Goal: Task Accomplishment & Management: Complete application form

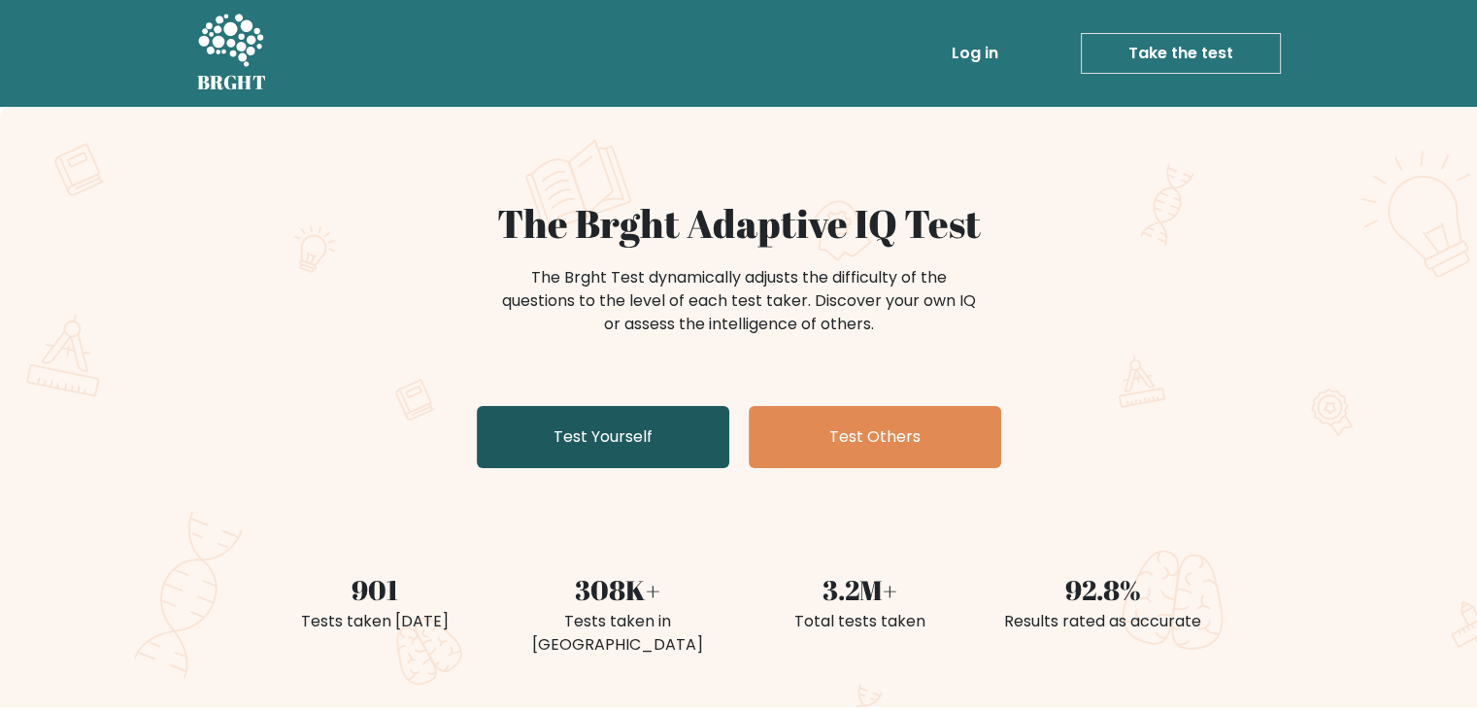
click at [651, 408] on link "Test Yourself" at bounding box center [603, 437] width 252 height 62
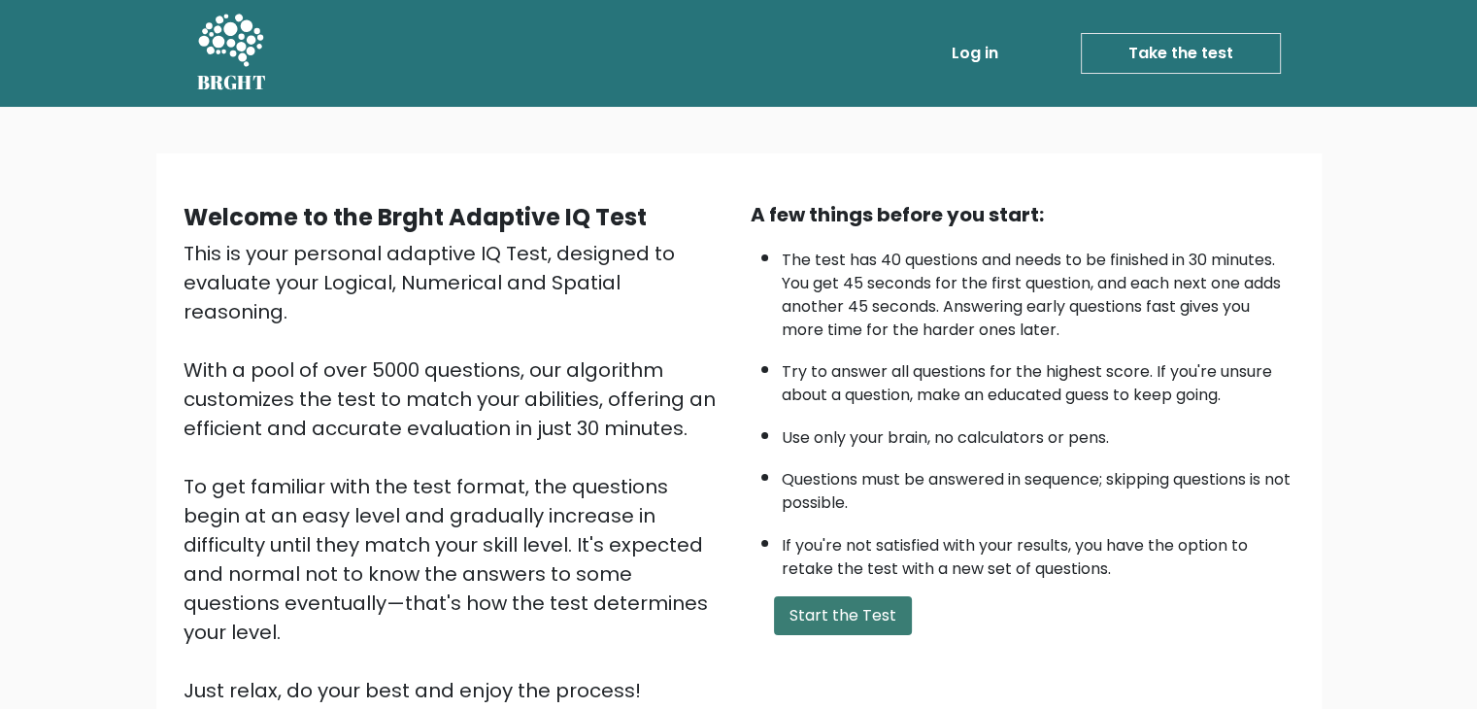
click at [810, 615] on button "Start the Test" at bounding box center [843, 615] width 138 height 39
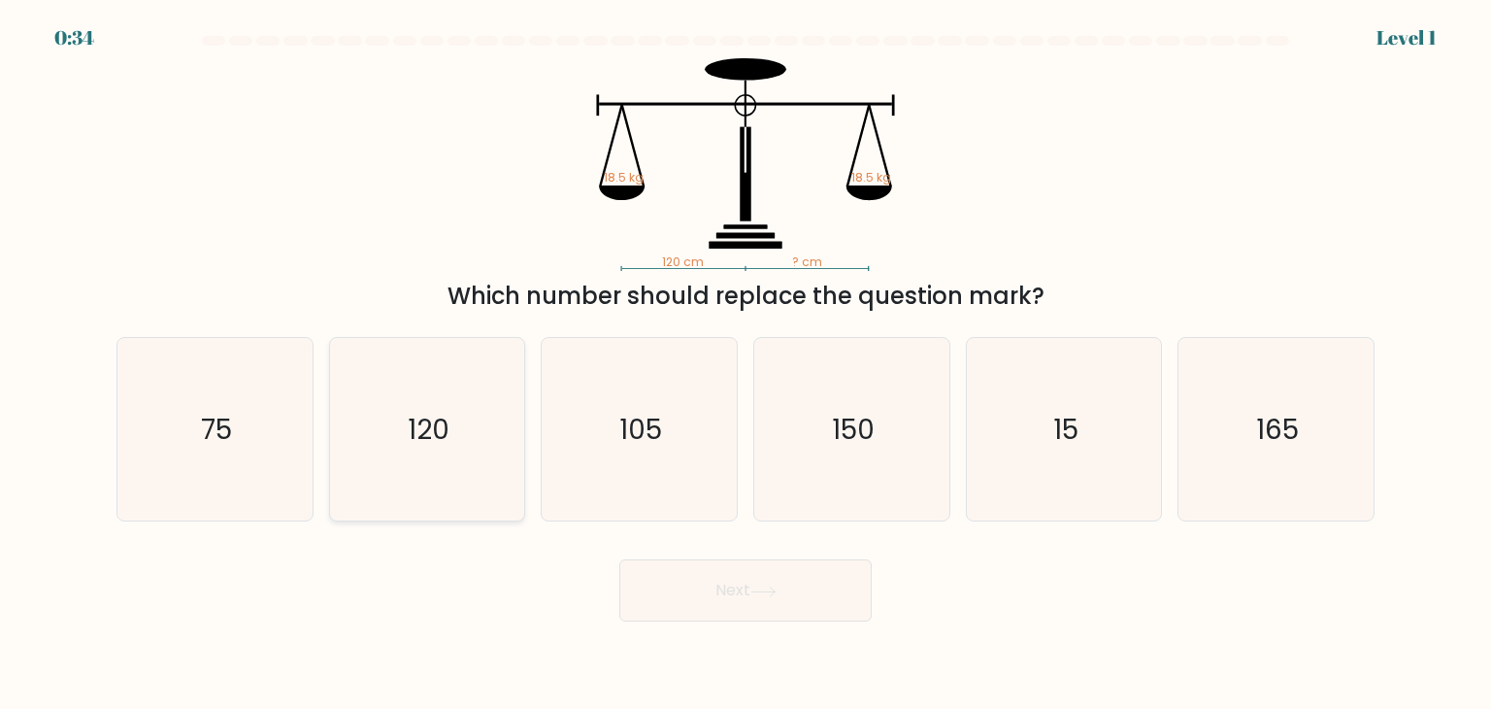
click at [392, 362] on icon "120" at bounding box center [427, 429] width 183 height 183
click at [746, 362] on input "b. 120" at bounding box center [746, 359] width 1 height 10
radio input "true"
click at [695, 598] on button "Next" at bounding box center [745, 590] width 252 height 62
click at [396, 374] on icon "120" at bounding box center [427, 429] width 181 height 181
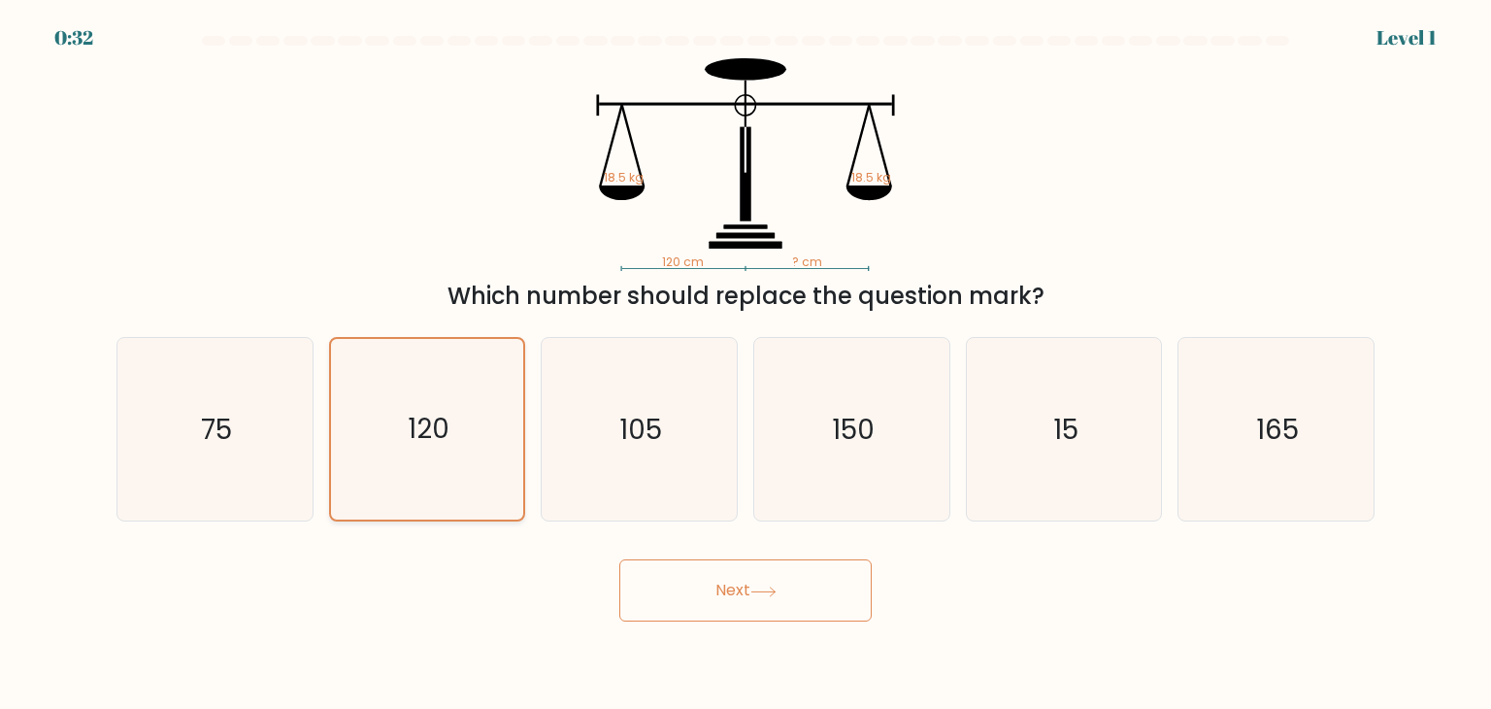
click at [746, 364] on input "b. 120" at bounding box center [746, 359] width 1 height 10
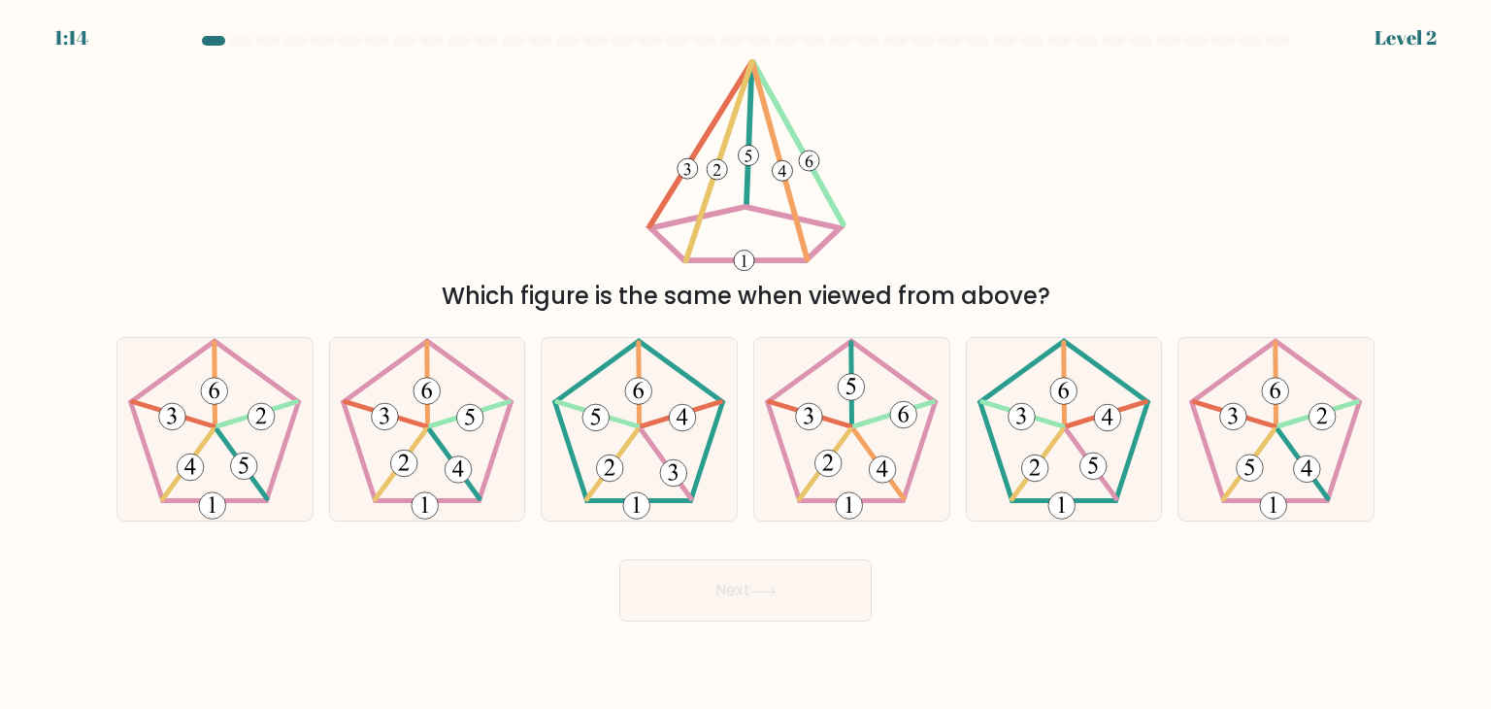
drag, startPoint x: 251, startPoint y: 38, endPoint x: 738, endPoint y: 75, distance: 487.8
click at [726, 74] on form at bounding box center [745, 328] width 1491 height 585
click at [761, 403] on icon at bounding box center [851, 429] width 183 height 183
click at [747, 364] on input "d." at bounding box center [746, 359] width 1 height 10
radio input "true"
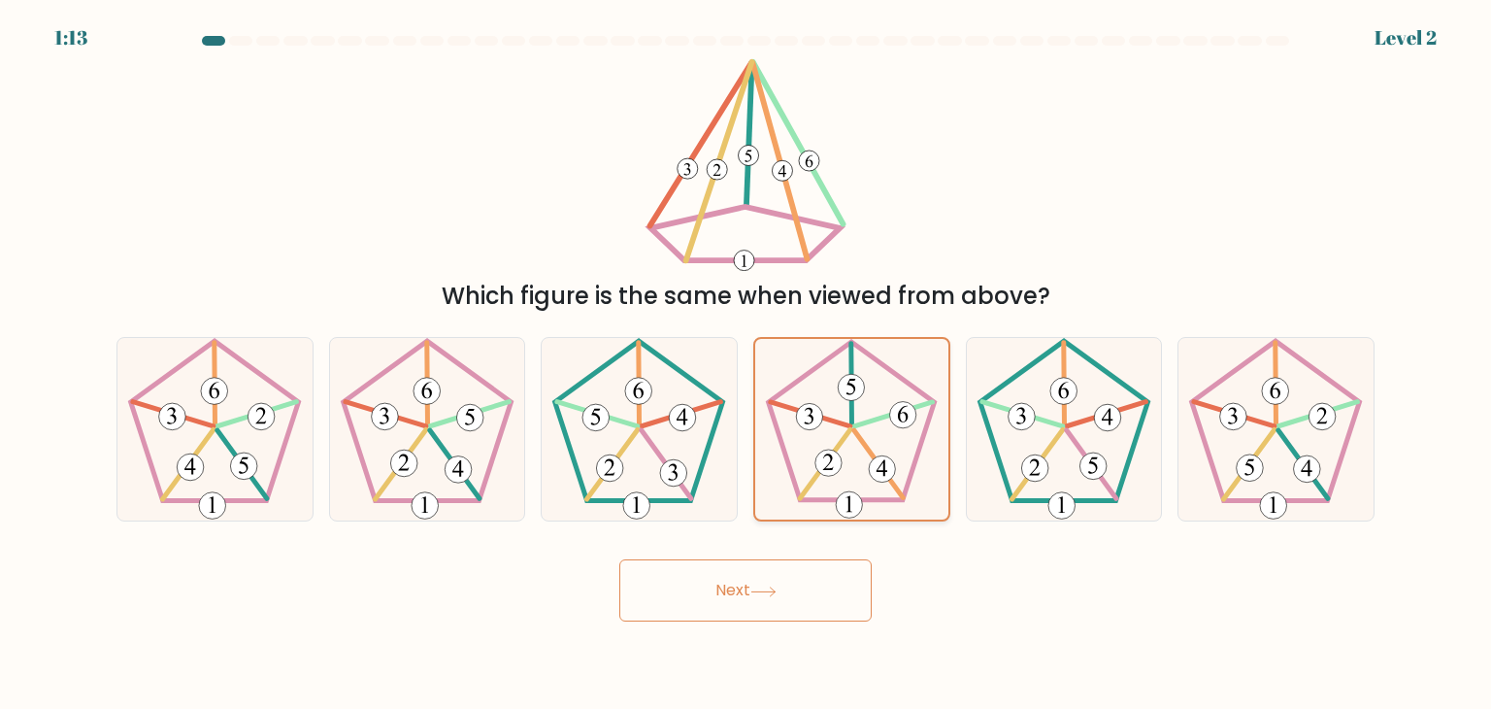
click at [761, 403] on icon at bounding box center [851, 429] width 181 height 181
click at [747, 364] on input "d." at bounding box center [746, 359] width 1 height 10
click at [812, 506] on icon at bounding box center [851, 429] width 181 height 181
click at [747, 364] on input "d." at bounding box center [746, 359] width 1 height 10
drag, startPoint x: 847, startPoint y: 389, endPoint x: 803, endPoint y: 549, distance: 165.1
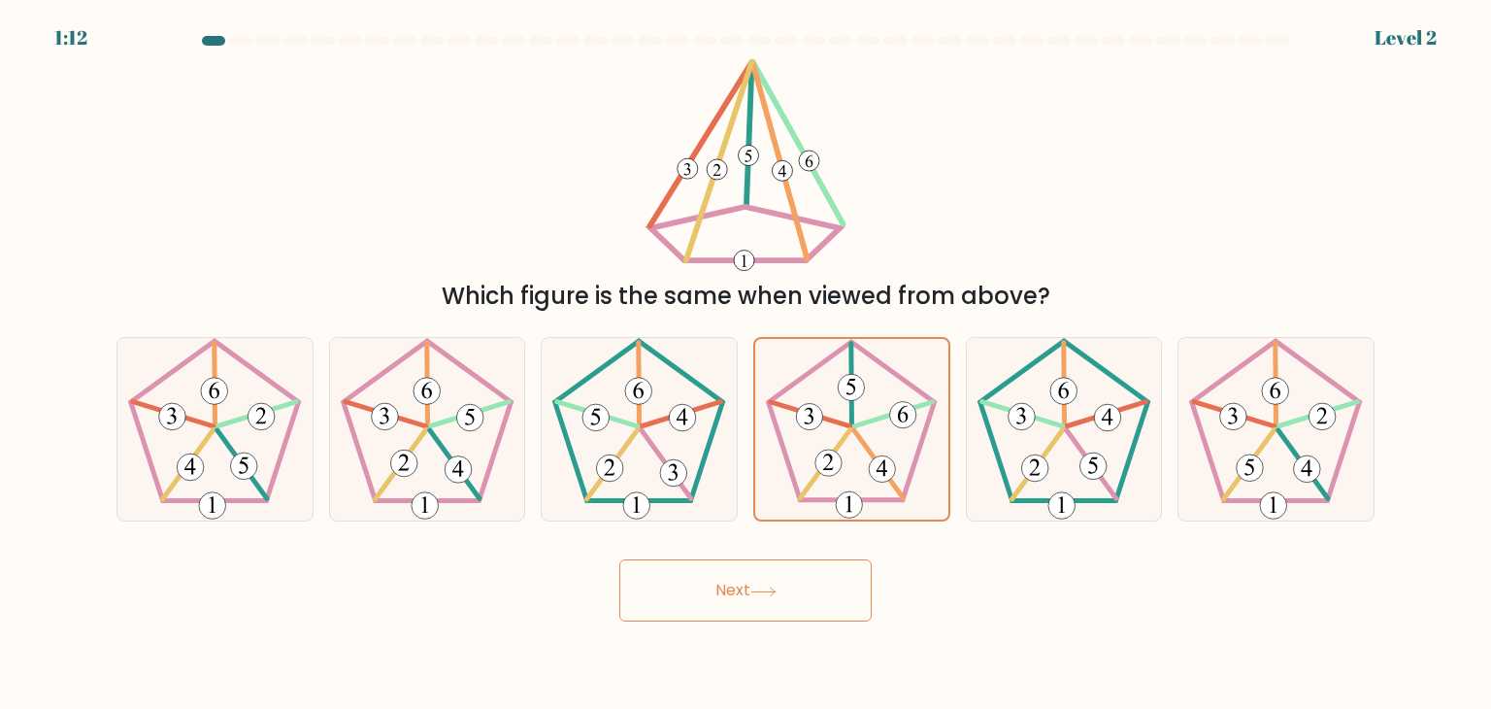
click at [843, 400] on icon at bounding box center [851, 429] width 181 height 181
click at [747, 364] on input "d." at bounding box center [746, 359] width 1 height 10
click at [847, 428] on icon at bounding box center [851, 429] width 181 height 181
click at [747, 364] on input "d." at bounding box center [746, 359] width 1 height 10
click at [805, 577] on button "Next" at bounding box center [745, 590] width 252 height 62
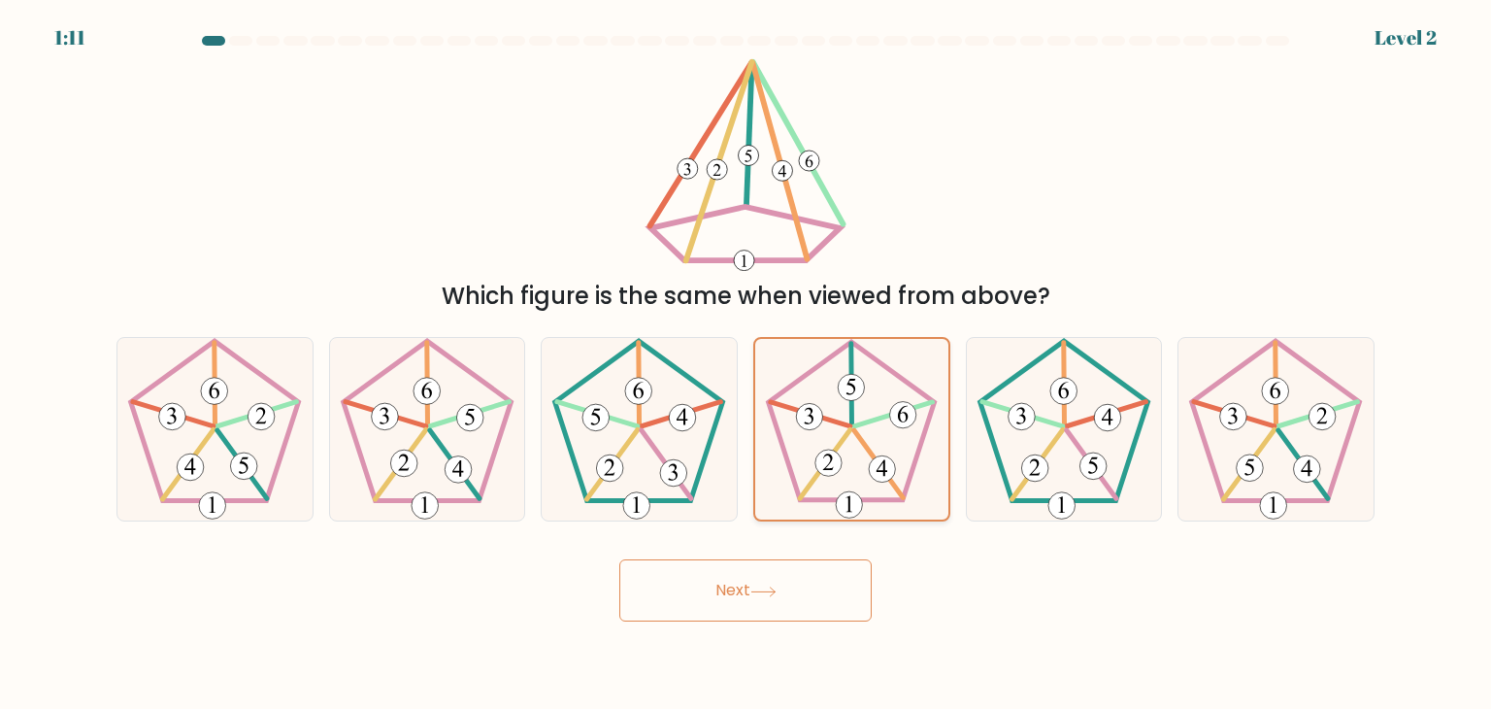
click at [851, 406] on 623 at bounding box center [851, 385] width 1 height 83
click at [747, 364] on input "d." at bounding box center [746, 359] width 1 height 10
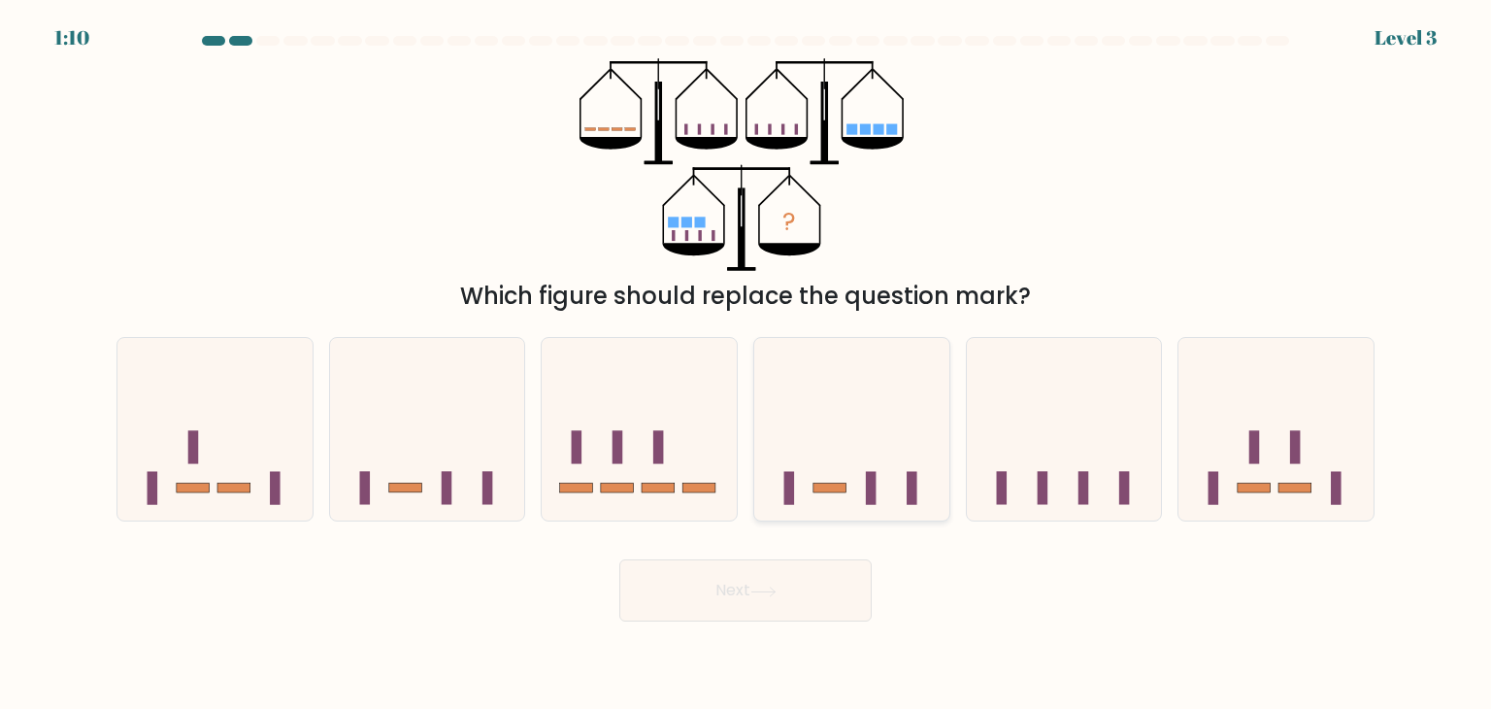
click at [830, 439] on icon at bounding box center [851, 429] width 195 height 161
click at [747, 364] on input "d." at bounding box center [746, 359] width 1 height 10
radio input "true"
click at [793, 585] on button "Next" at bounding box center [745, 590] width 252 height 62
click at [848, 371] on icon at bounding box center [851, 430] width 193 height 160
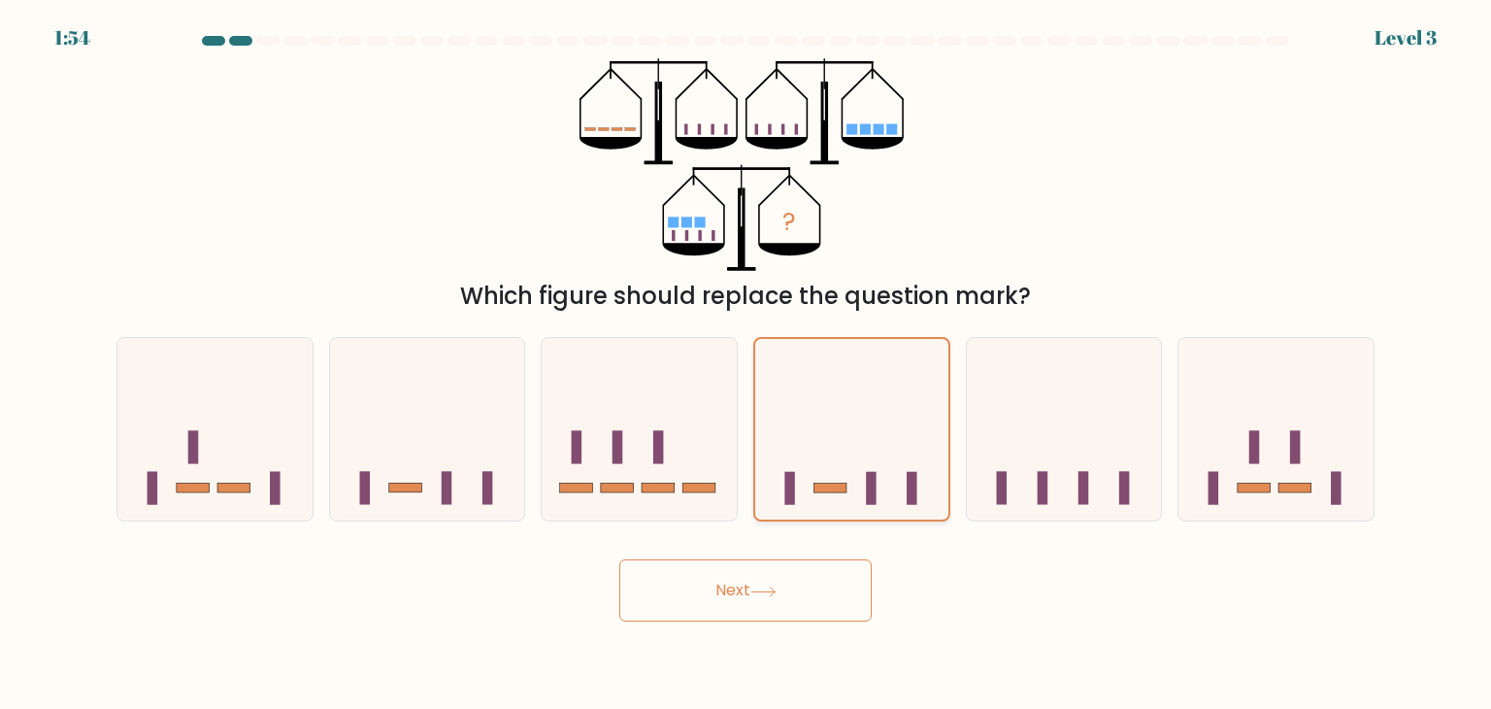
click at [747, 364] on input "d." at bounding box center [746, 359] width 1 height 10
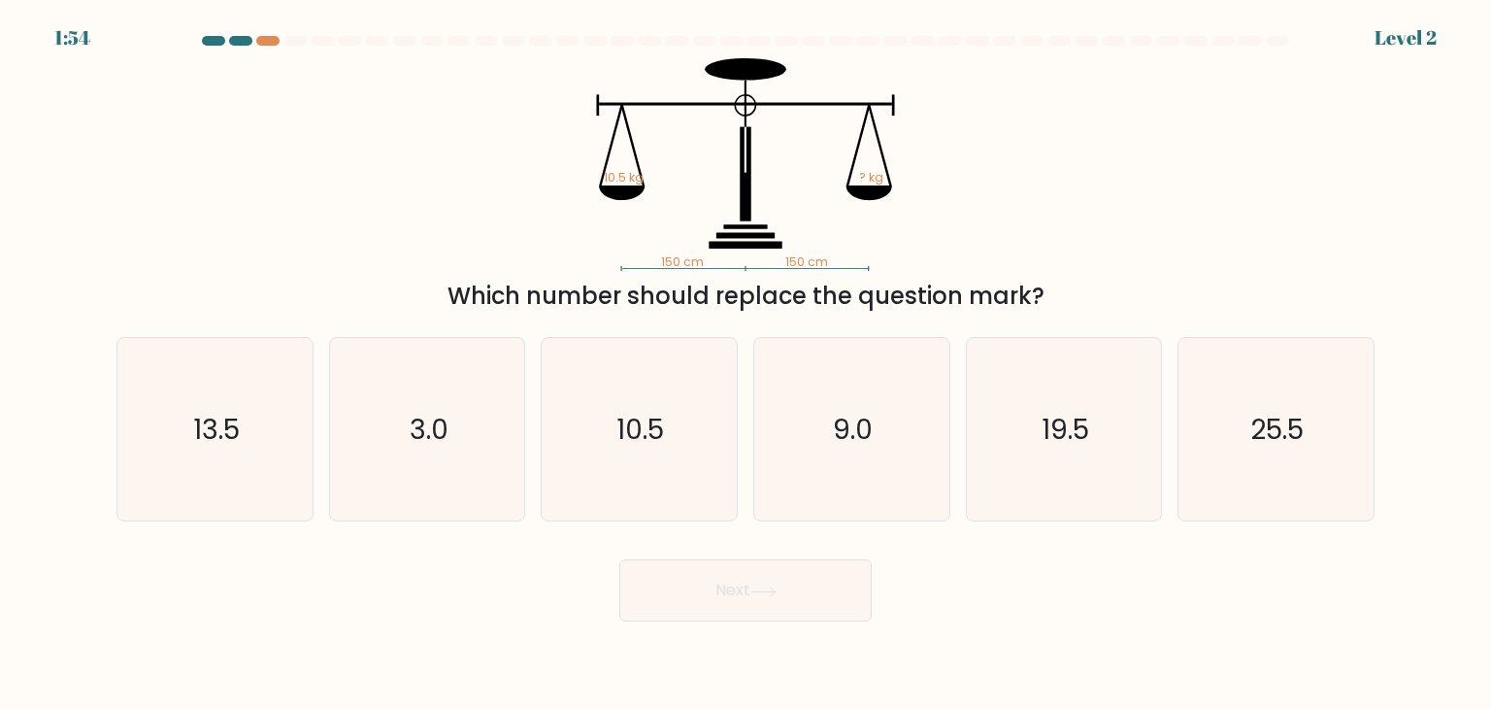
click at [796, 590] on button "Next" at bounding box center [745, 590] width 252 height 62
click at [868, 386] on icon "9.0" at bounding box center [851, 429] width 183 height 183
click at [747, 364] on input "d. 9.0" at bounding box center [746, 359] width 1 height 10
radio input "true"
click at [833, 583] on button "Next" at bounding box center [745, 590] width 252 height 62
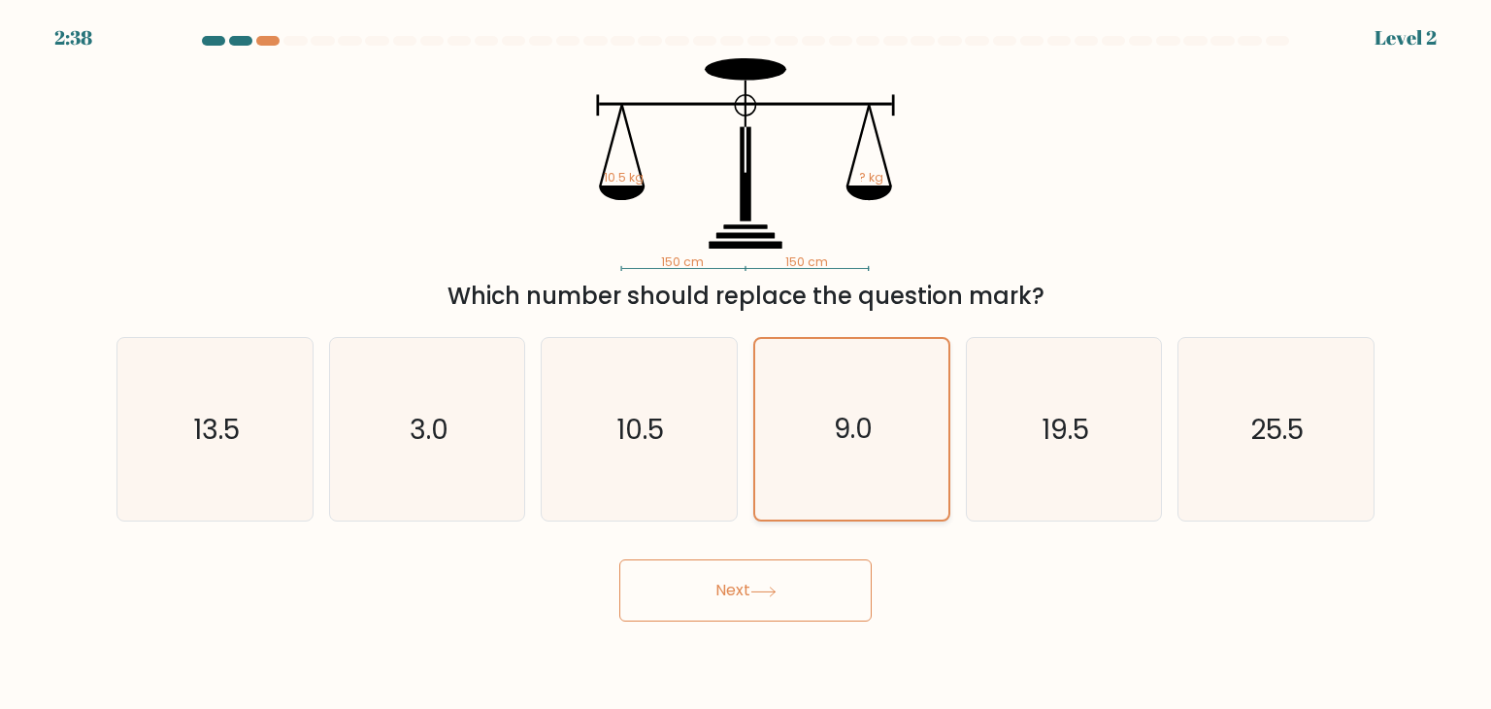
click at [866, 414] on text "9.0" at bounding box center [853, 430] width 39 height 38
click at [747, 364] on input "d. 9.0" at bounding box center [746, 359] width 1 height 10
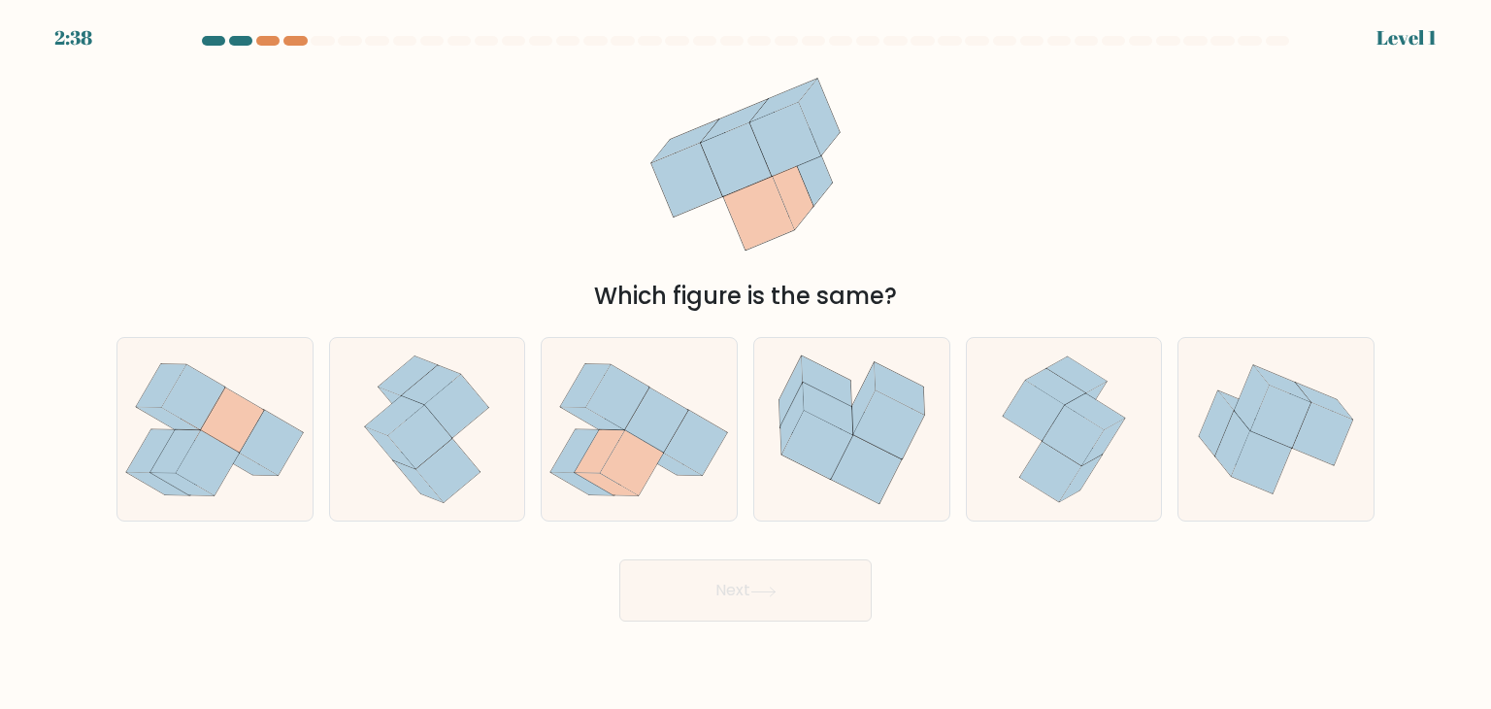
click at [837, 560] on button "Next" at bounding box center [745, 590] width 252 height 62
click at [863, 415] on icon at bounding box center [888, 424] width 71 height 68
click at [747, 364] on input "d." at bounding box center [746, 359] width 1 height 10
radio input "true"
click at [794, 584] on button "Next" at bounding box center [745, 590] width 252 height 62
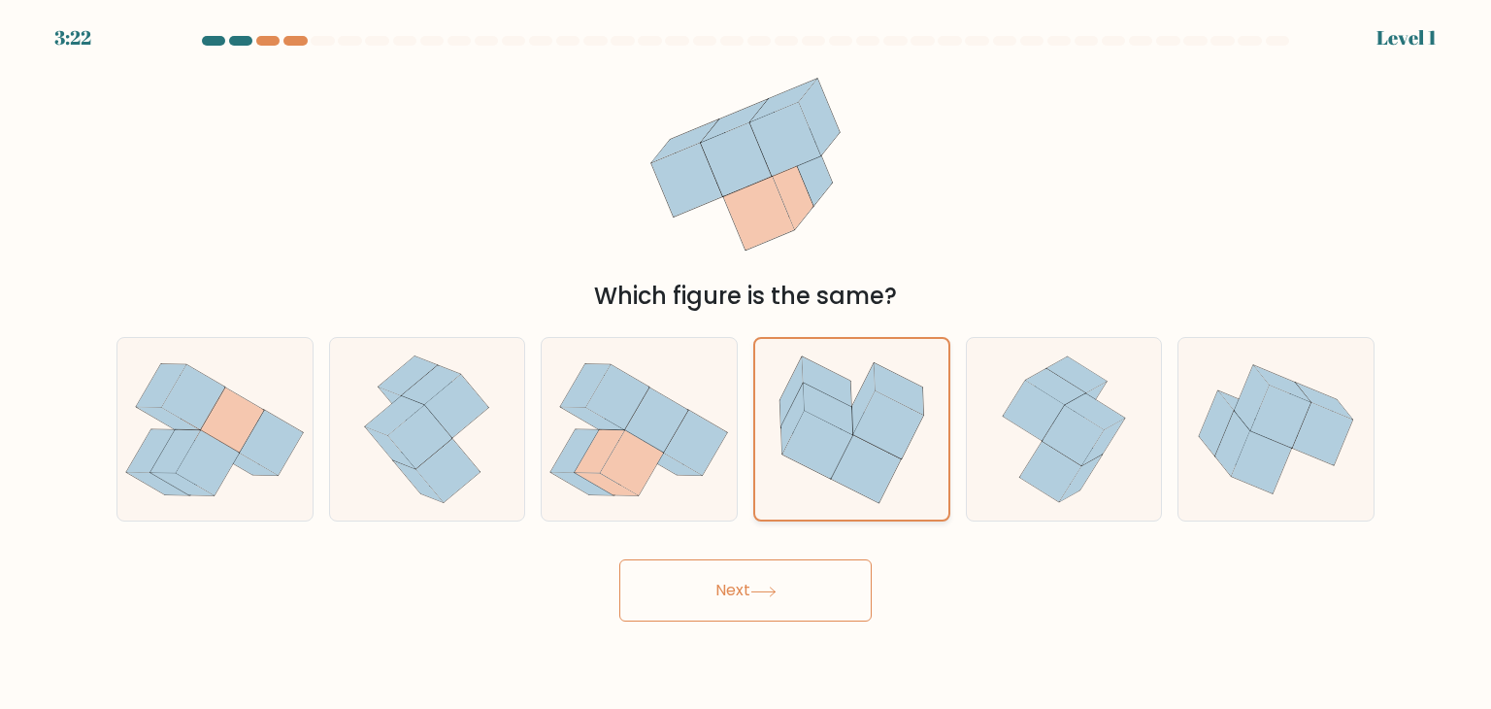
click at [847, 433] on icon at bounding box center [818, 445] width 70 height 68
click at [747, 364] on input "d." at bounding box center [746, 359] width 1 height 10
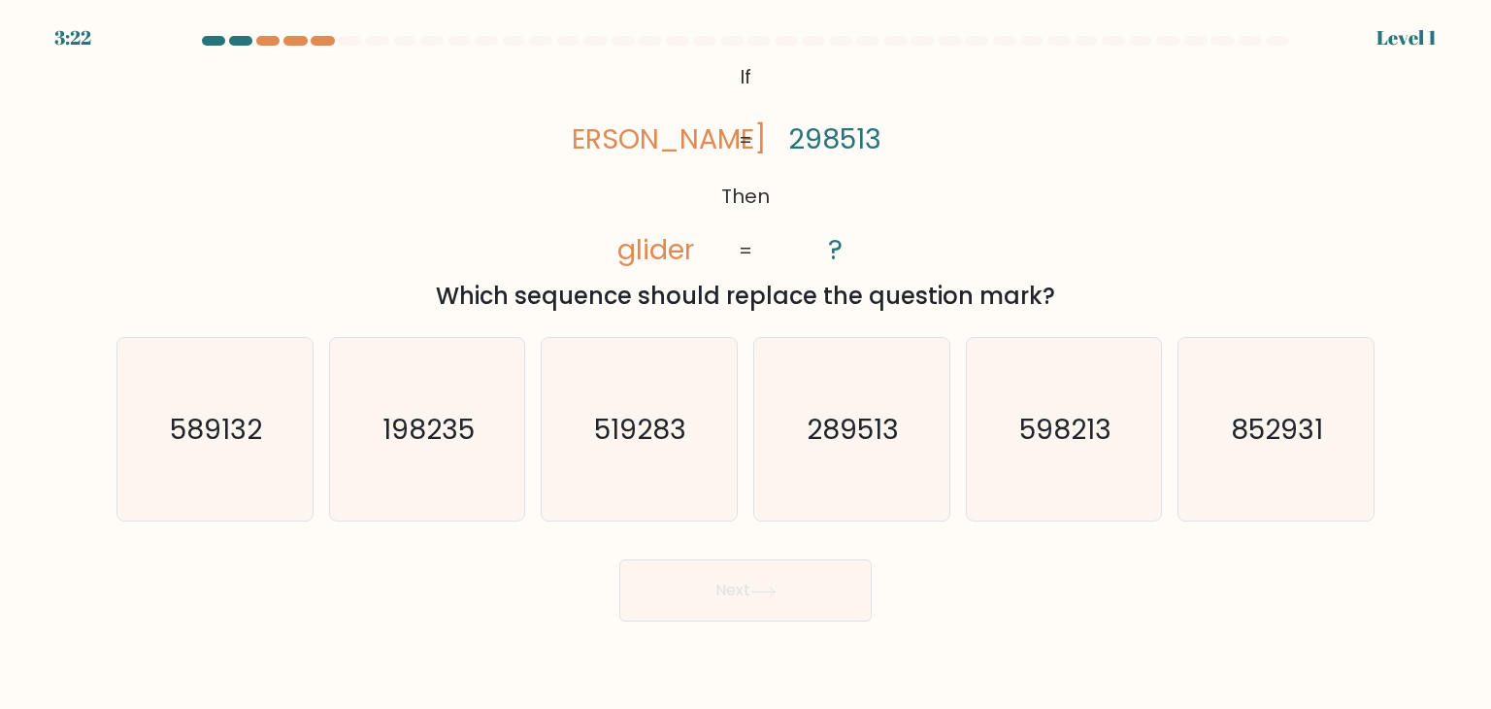
click at [813, 577] on button "Next" at bounding box center [745, 590] width 252 height 62
click at [871, 432] on text "289513" at bounding box center [854, 429] width 92 height 39
click at [747, 364] on input "d. 289513" at bounding box center [746, 359] width 1 height 10
radio input "true"
click at [828, 574] on button "Next" at bounding box center [745, 590] width 252 height 62
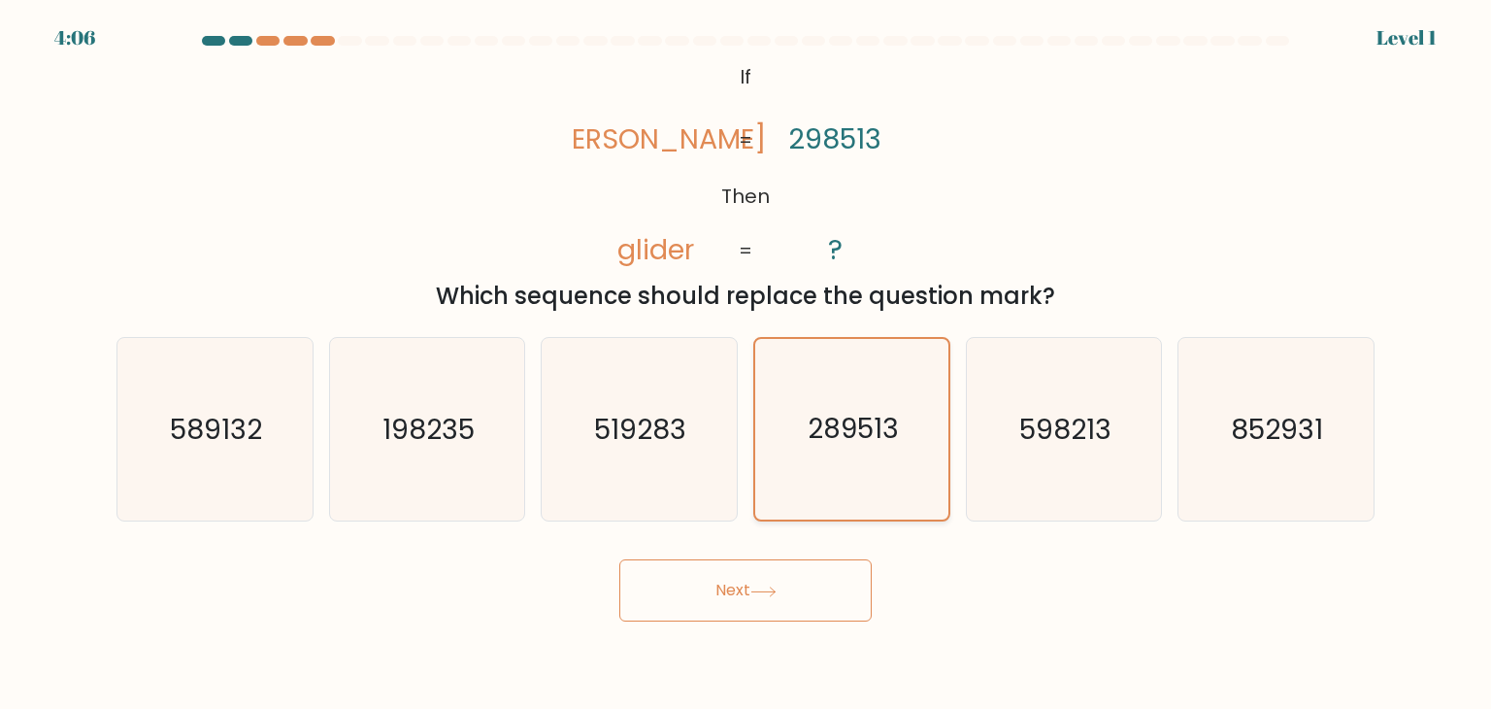
click at [855, 427] on text "289513" at bounding box center [853, 430] width 91 height 38
click at [747, 364] on input "d. 289513" at bounding box center [746, 359] width 1 height 10
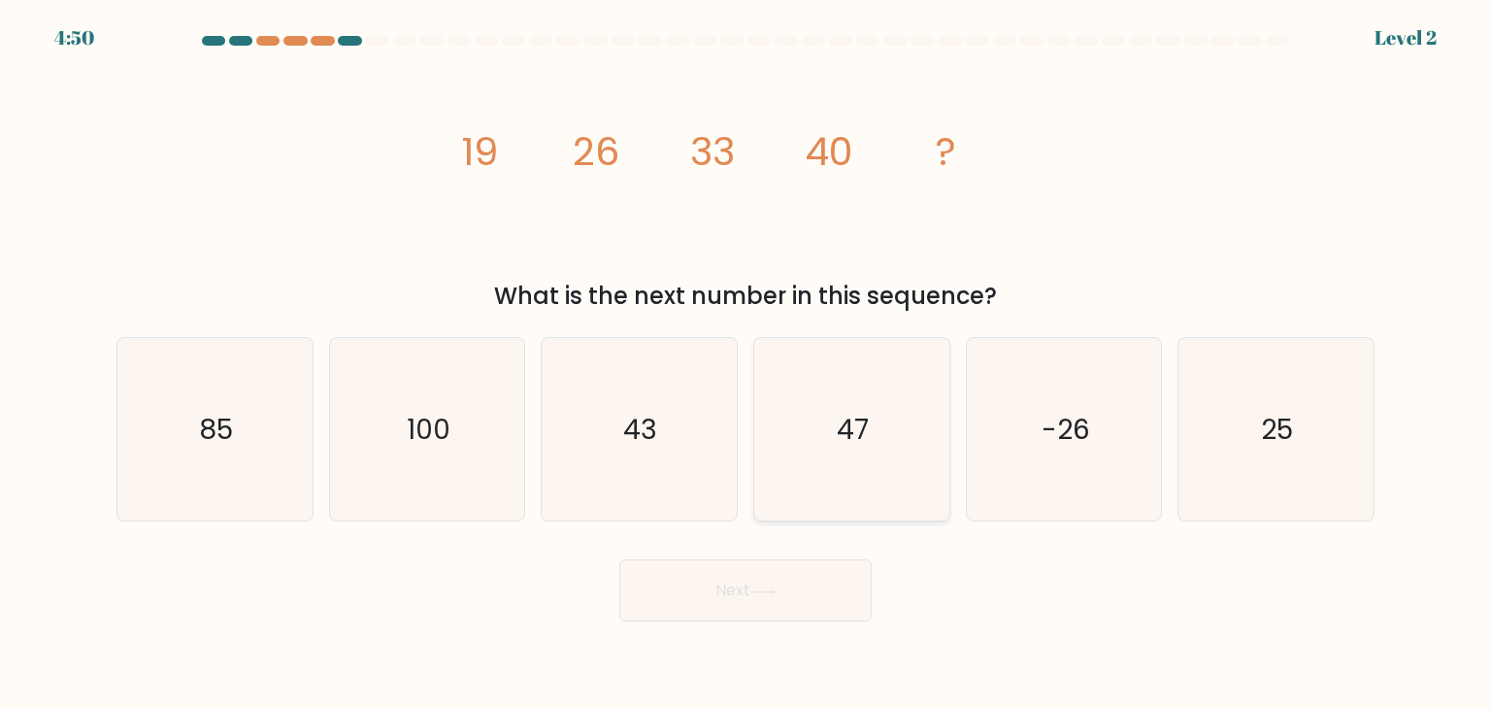
click at [854, 410] on text "47" at bounding box center [854, 429] width 32 height 39
click at [747, 364] on input "d. 47" at bounding box center [746, 359] width 1 height 10
radio input "true"
click at [819, 562] on button "Next" at bounding box center [745, 590] width 252 height 62
drag, startPoint x: 830, startPoint y: 484, endPoint x: 833, endPoint y: 459, distance: 25.4
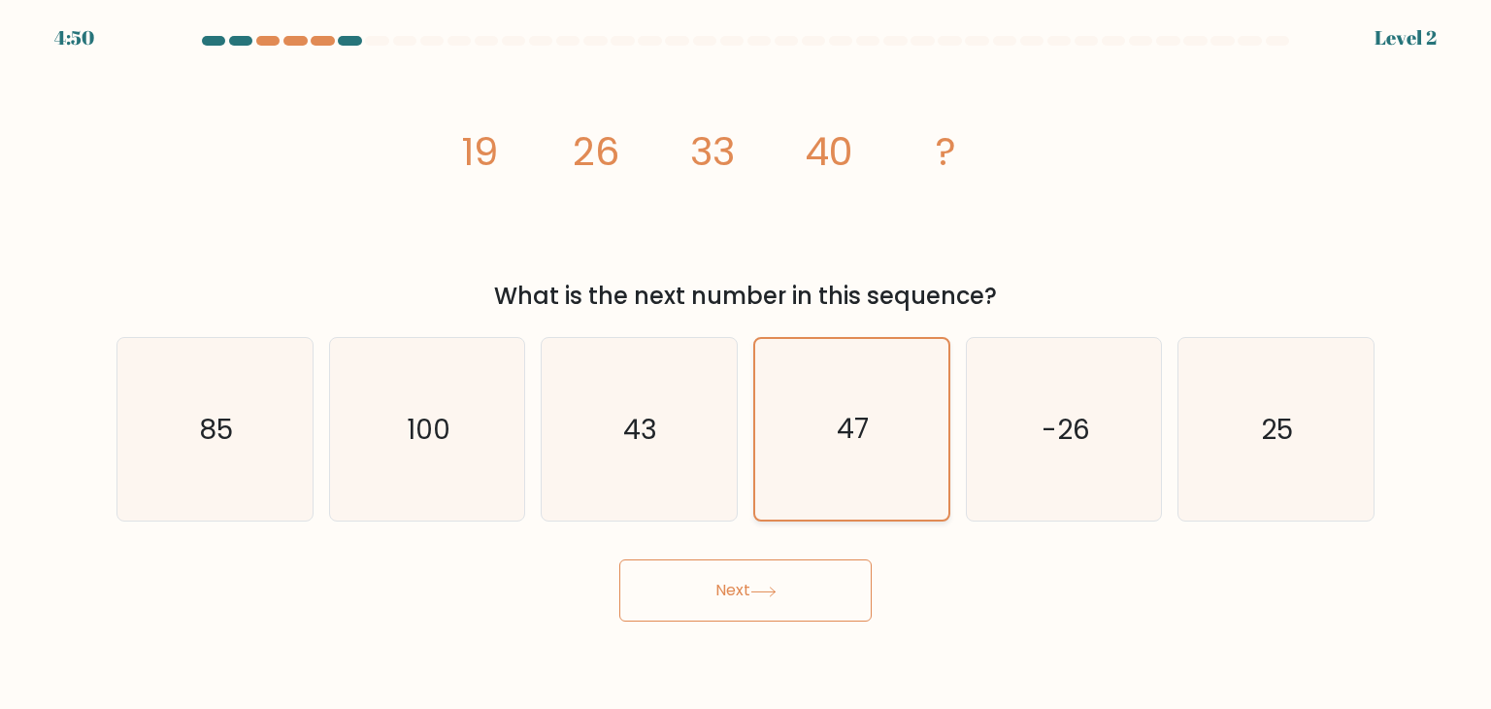
click at [830, 484] on icon "47" at bounding box center [851, 429] width 181 height 181
click at [747, 364] on input "d. 47" at bounding box center [746, 359] width 1 height 10
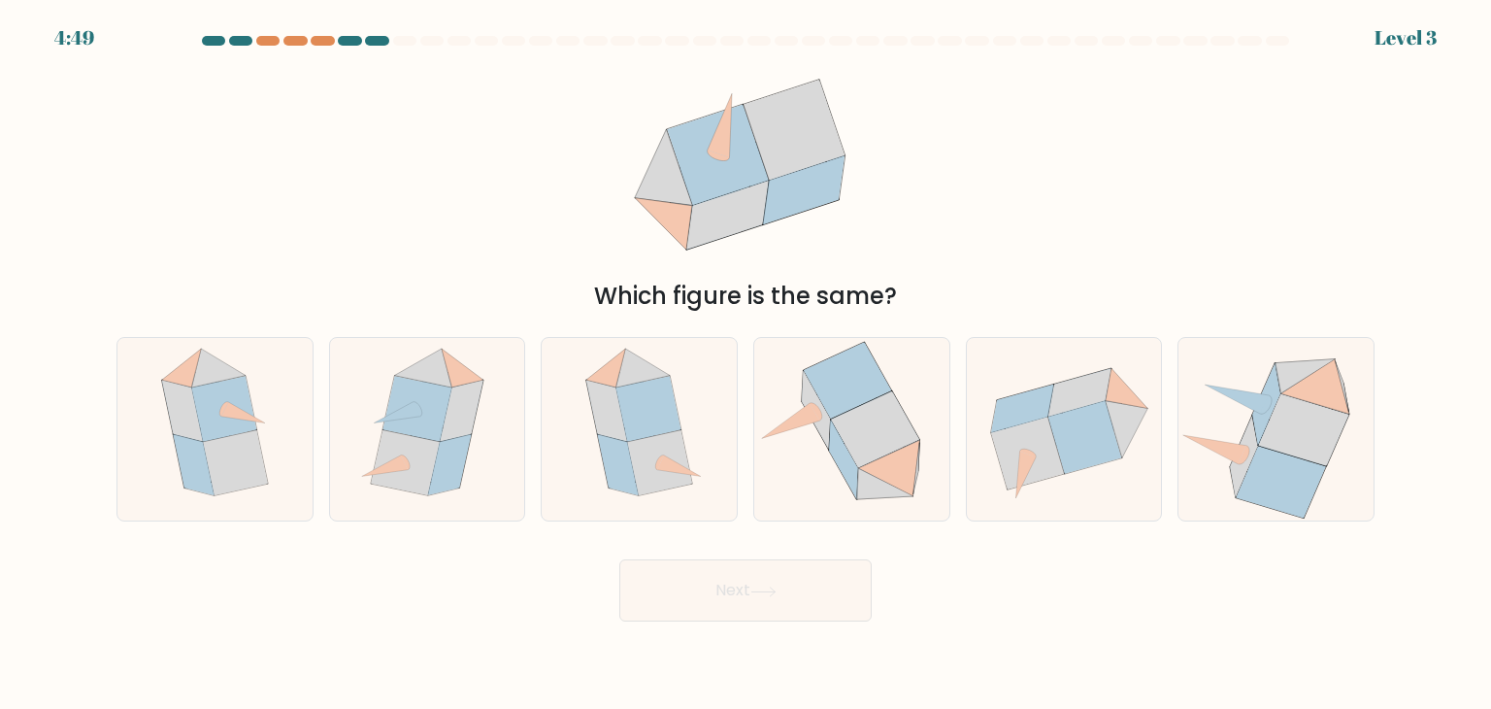
click at [796, 591] on button "Next" at bounding box center [745, 590] width 252 height 62
click at [835, 465] on icon at bounding box center [851, 429] width 191 height 183
click at [747, 364] on input "d." at bounding box center [746, 359] width 1 height 10
radio input "true"
click at [799, 591] on button "Next" at bounding box center [745, 590] width 252 height 62
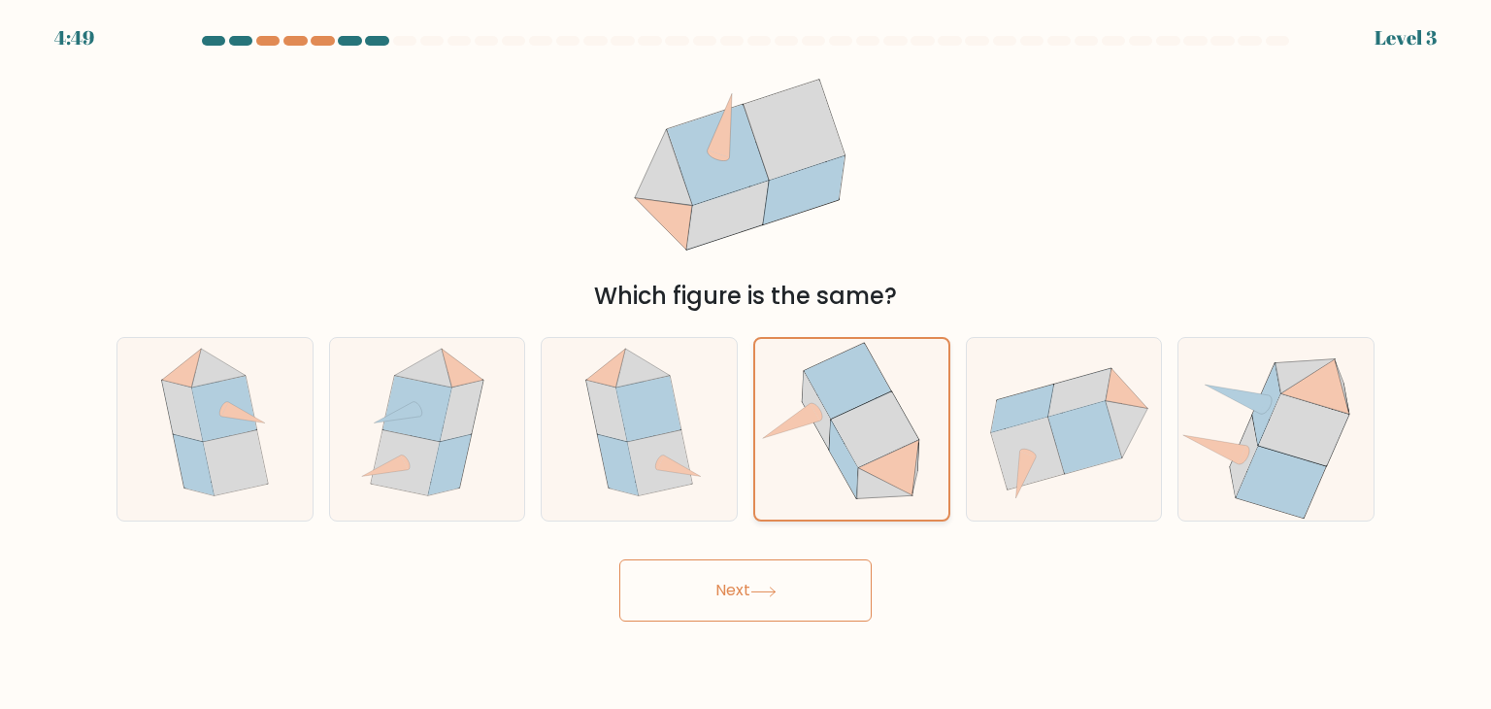
click at [842, 466] on icon at bounding box center [844, 459] width 28 height 78
click at [747, 364] on input "d." at bounding box center [746, 359] width 1 height 10
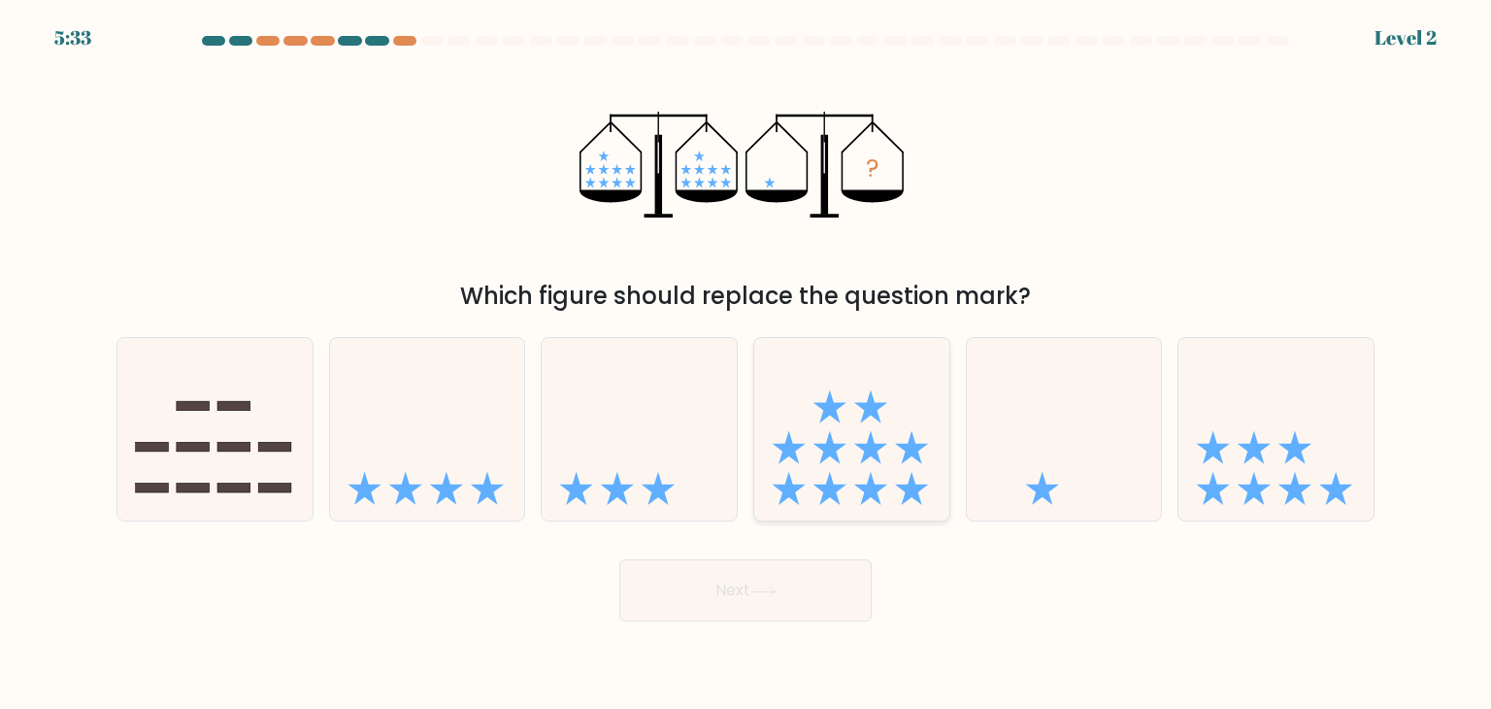
click at [830, 449] on icon at bounding box center [830, 447] width 33 height 33
click at [747, 364] on input "d." at bounding box center [746, 359] width 1 height 10
radio input "true"
click at [785, 567] on button "Next" at bounding box center [745, 590] width 252 height 62
click at [851, 417] on icon at bounding box center [851, 430] width 193 height 160
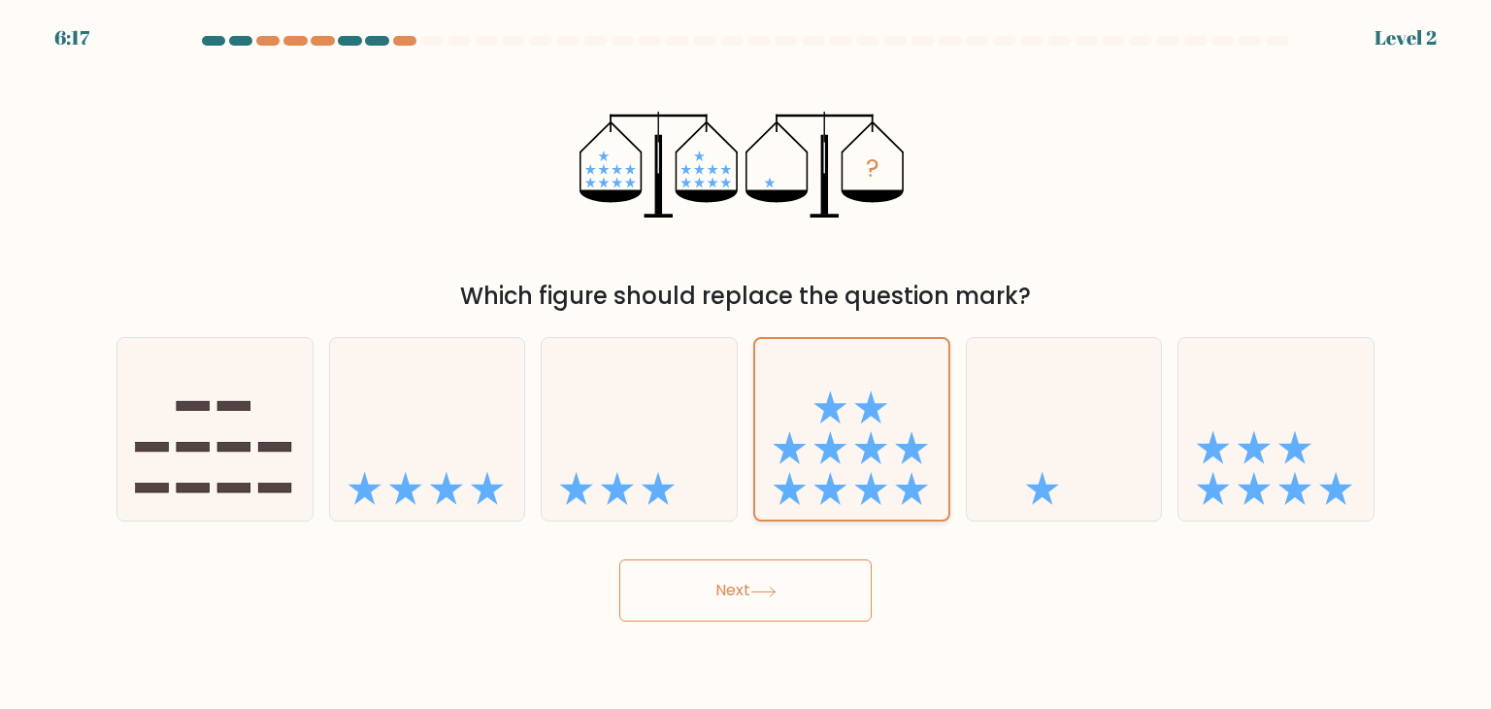
click at [747, 364] on input "d." at bounding box center [746, 359] width 1 height 10
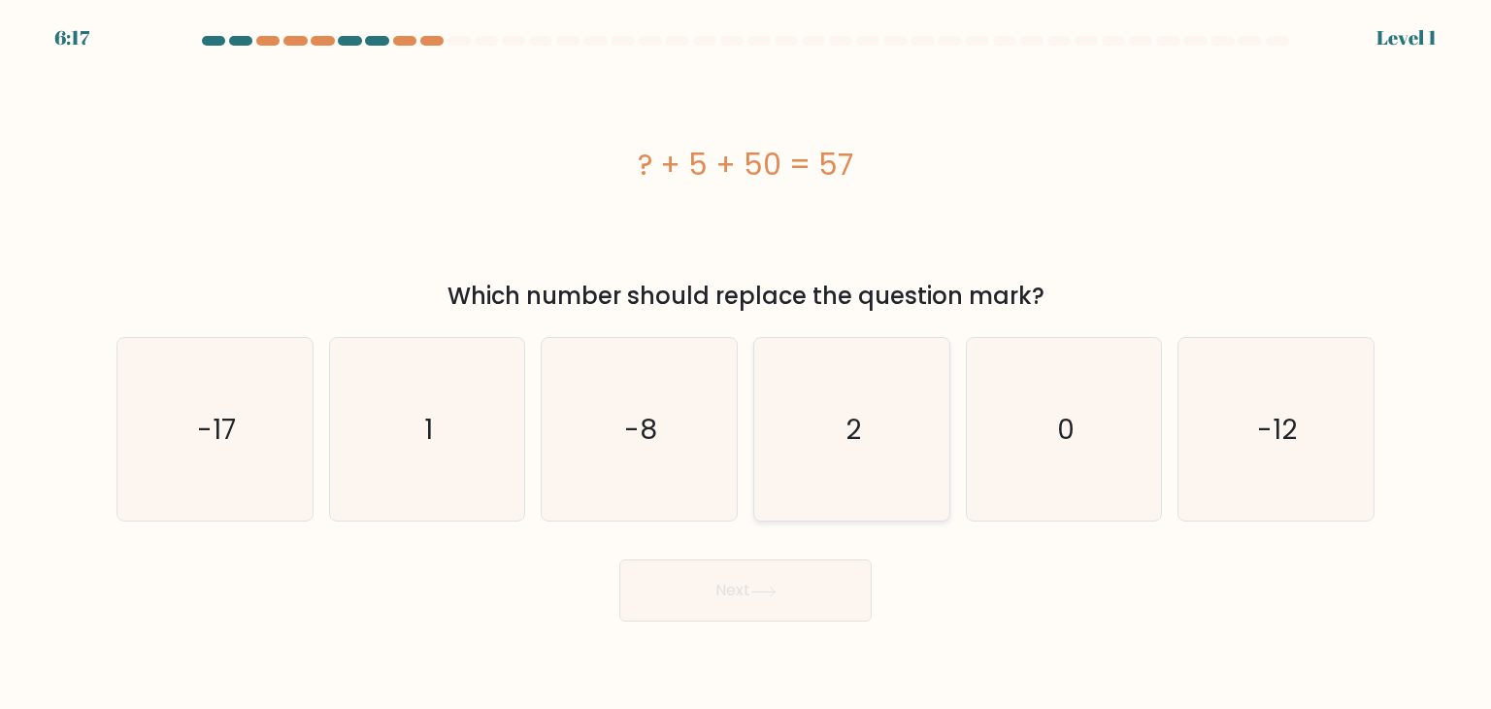
click at [807, 521] on div "2" at bounding box center [851, 429] width 197 height 184
click at [747, 364] on input "d. 2" at bounding box center [746, 359] width 1 height 10
radio input "true"
click at [851, 400] on icon "2" at bounding box center [851, 429] width 181 height 181
click at [747, 364] on input "d. 2" at bounding box center [746, 359] width 1 height 10
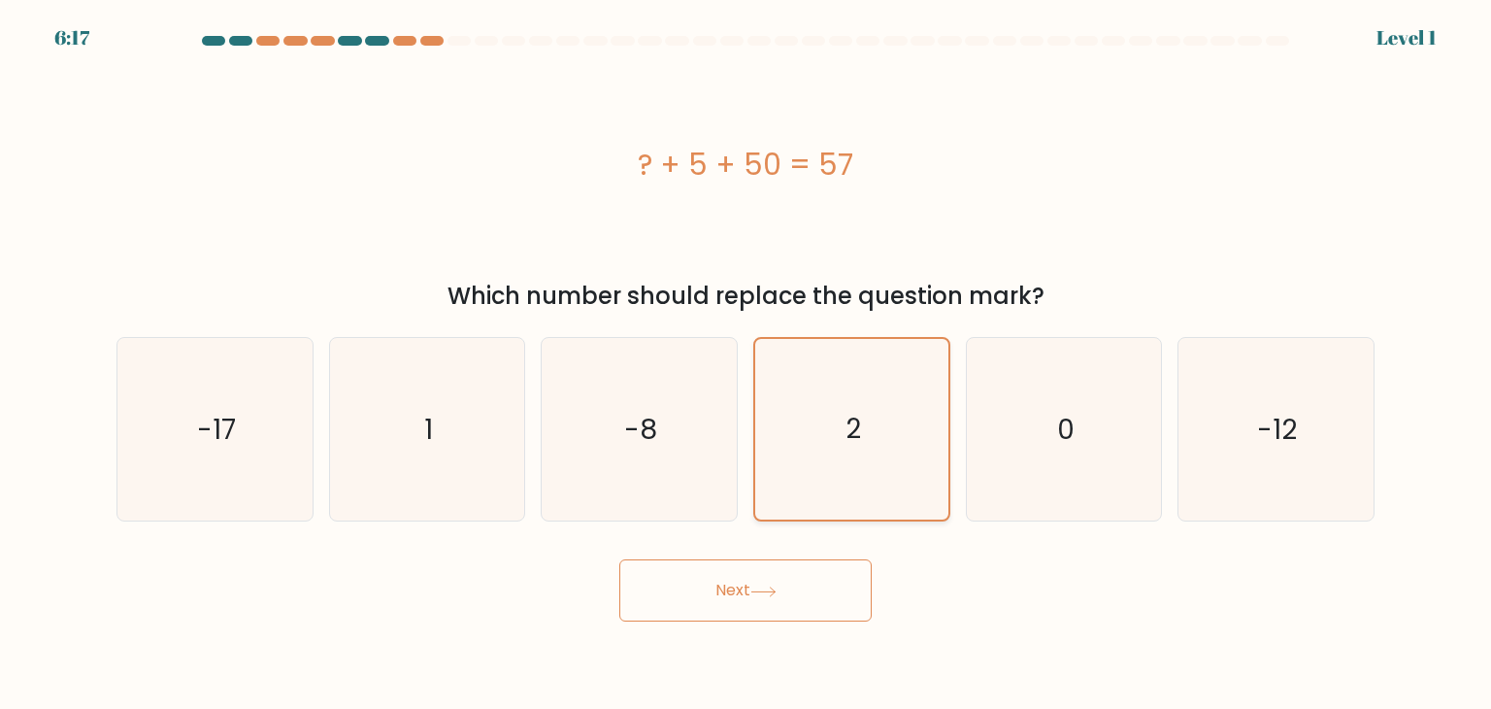
click at [799, 510] on icon "2" at bounding box center [851, 429] width 181 height 181
click at [747, 364] on input "d. 2" at bounding box center [746, 359] width 1 height 10
drag, startPoint x: 851, startPoint y: 370, endPoint x: 827, endPoint y: 104, distance: 267.0
click at [851, 367] on icon "2" at bounding box center [851, 429] width 181 height 181
click at [747, 364] on input "d. 2" at bounding box center [746, 359] width 1 height 10
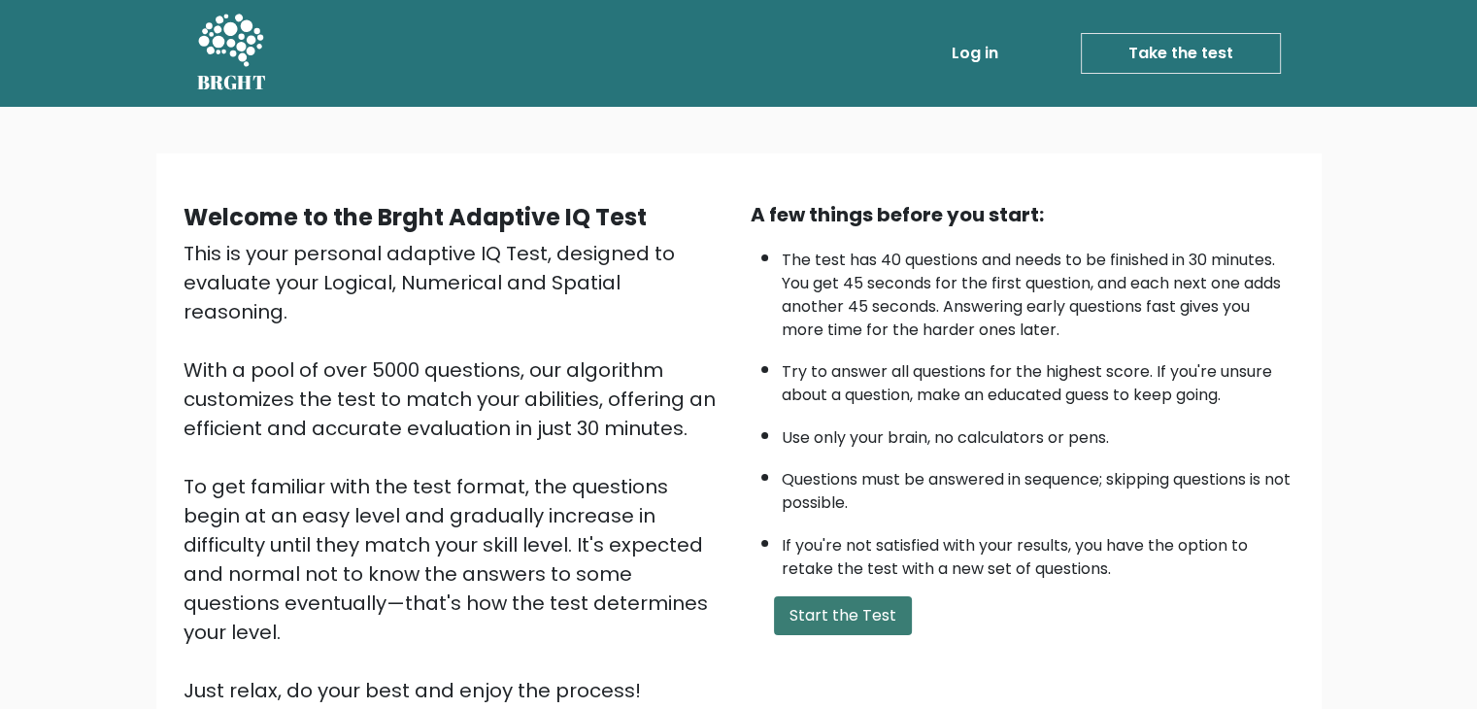
click at [851, 620] on button "Start the Test" at bounding box center [843, 615] width 138 height 39
